Goal: Find specific page/section: Find specific page/section

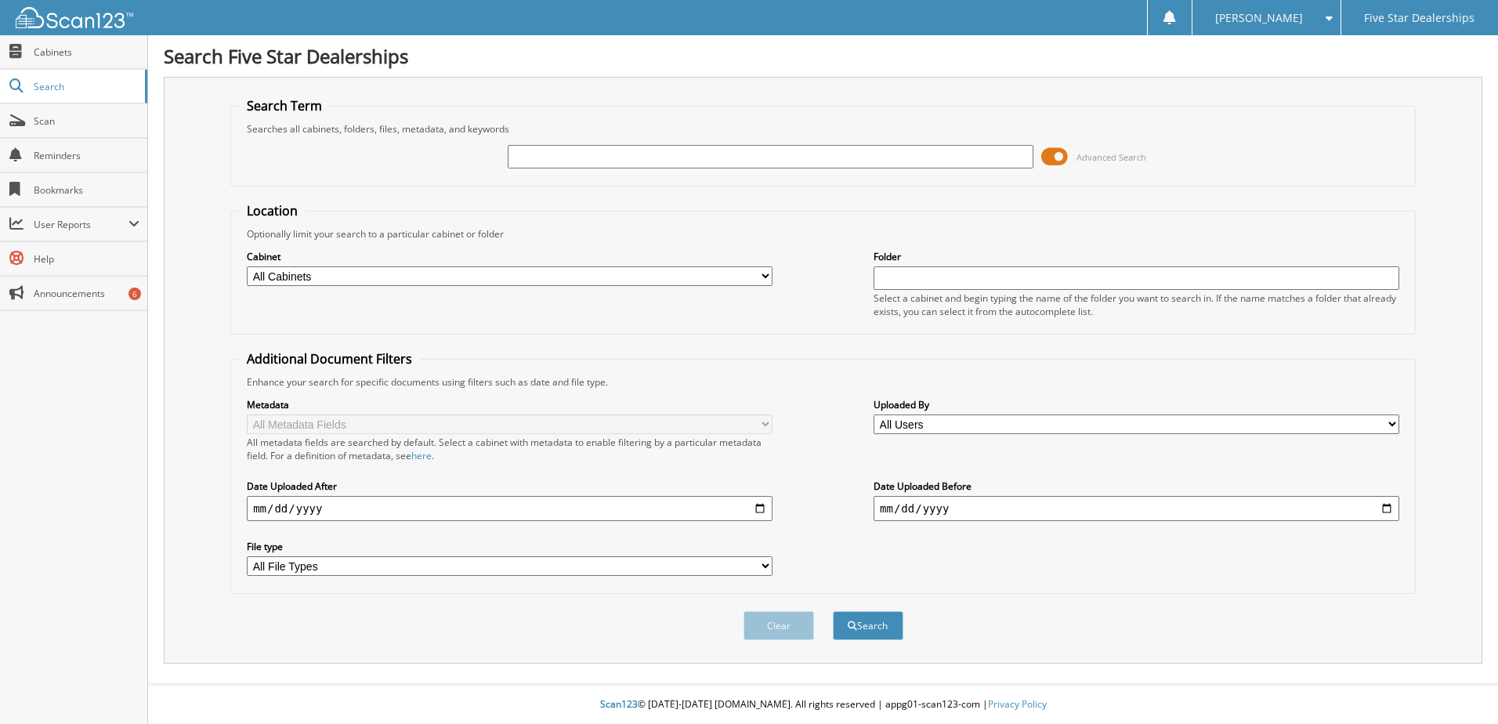
click at [583, 160] on input "text" at bounding box center [771, 157] width 526 height 24
type input "[PERSON_NAME]"
click at [833, 611] on button "Search" at bounding box center [868, 625] width 71 height 29
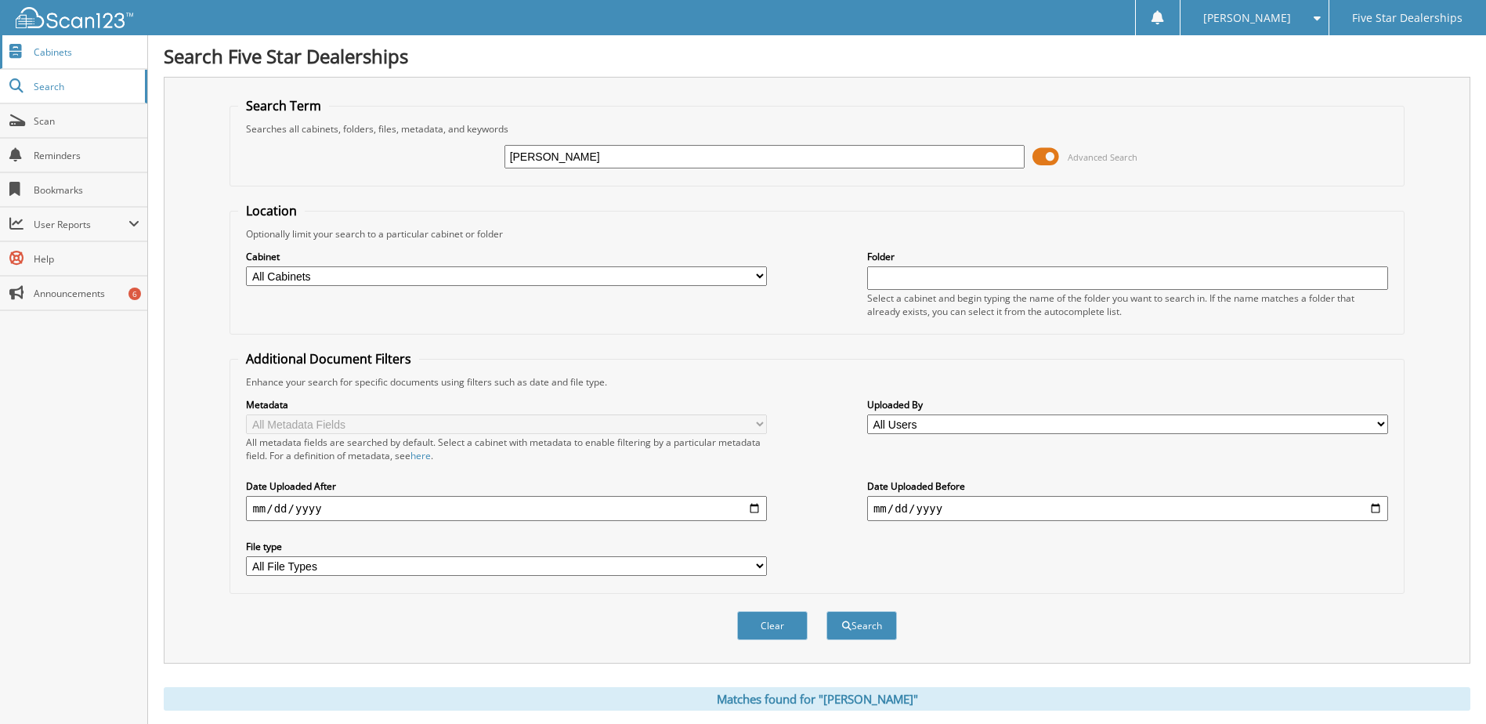
click at [48, 53] on span "Cabinets" at bounding box center [87, 51] width 106 height 13
